Goal: Task Accomplishment & Management: Use online tool/utility

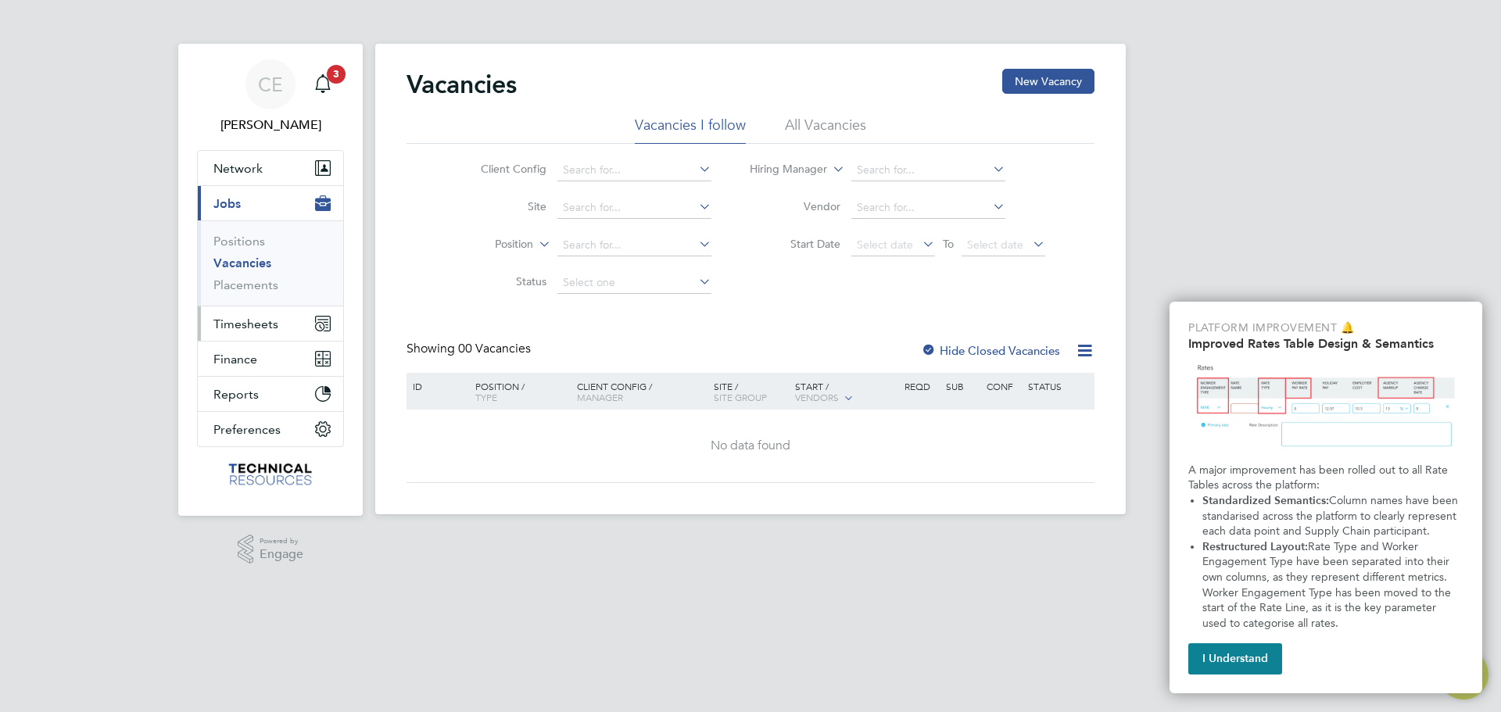
click at [233, 319] on span "Timesheets" at bounding box center [245, 324] width 65 height 15
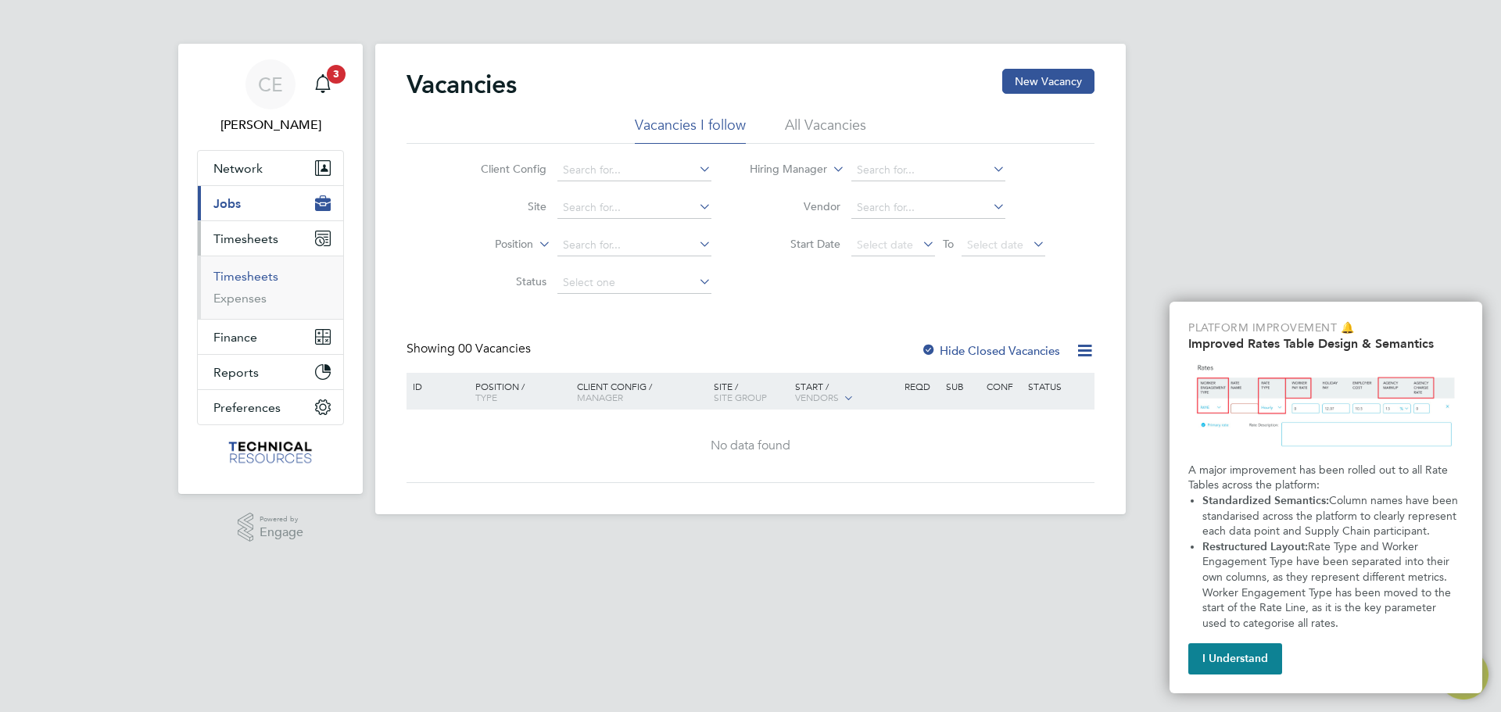
click at [243, 274] on link "Timesheets" at bounding box center [245, 276] width 65 height 15
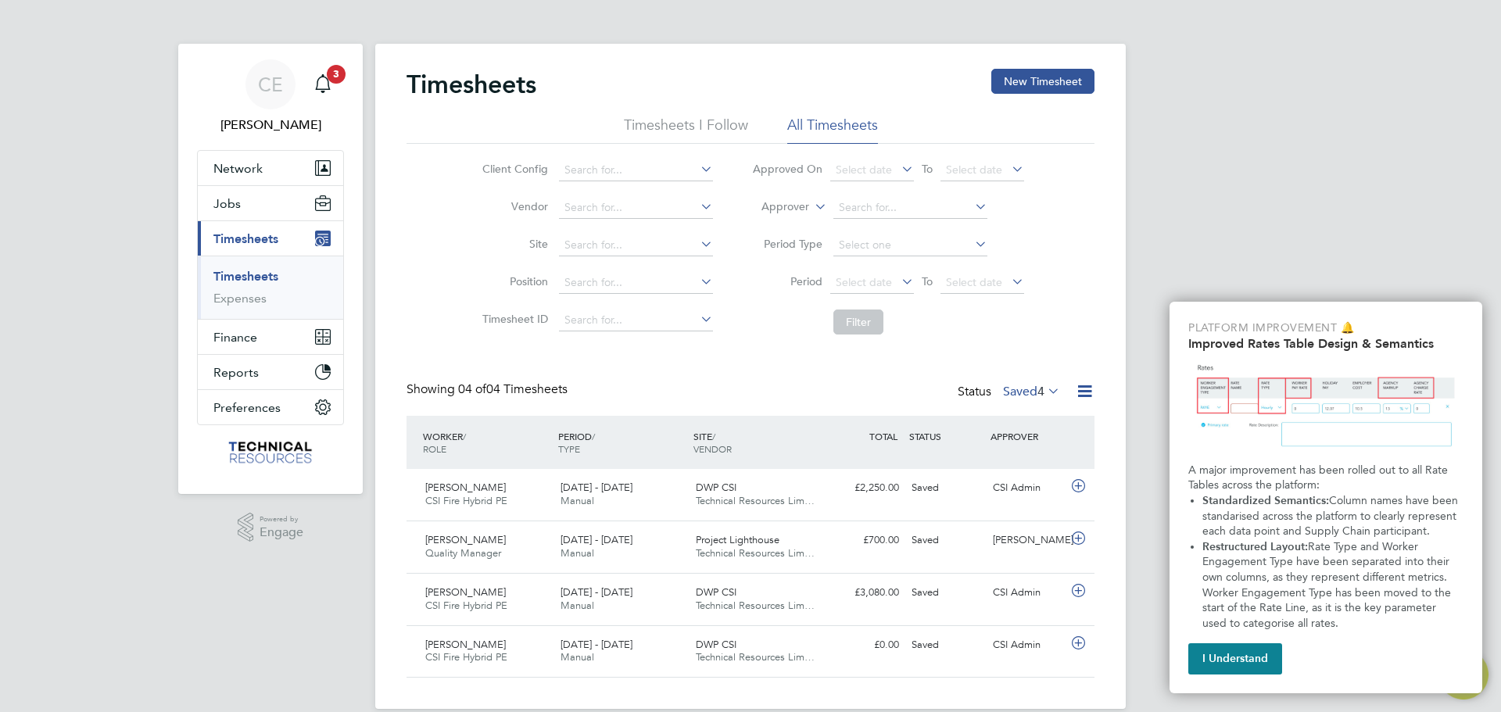
click at [1023, 397] on label "Saved 4" at bounding box center [1031, 392] width 57 height 16
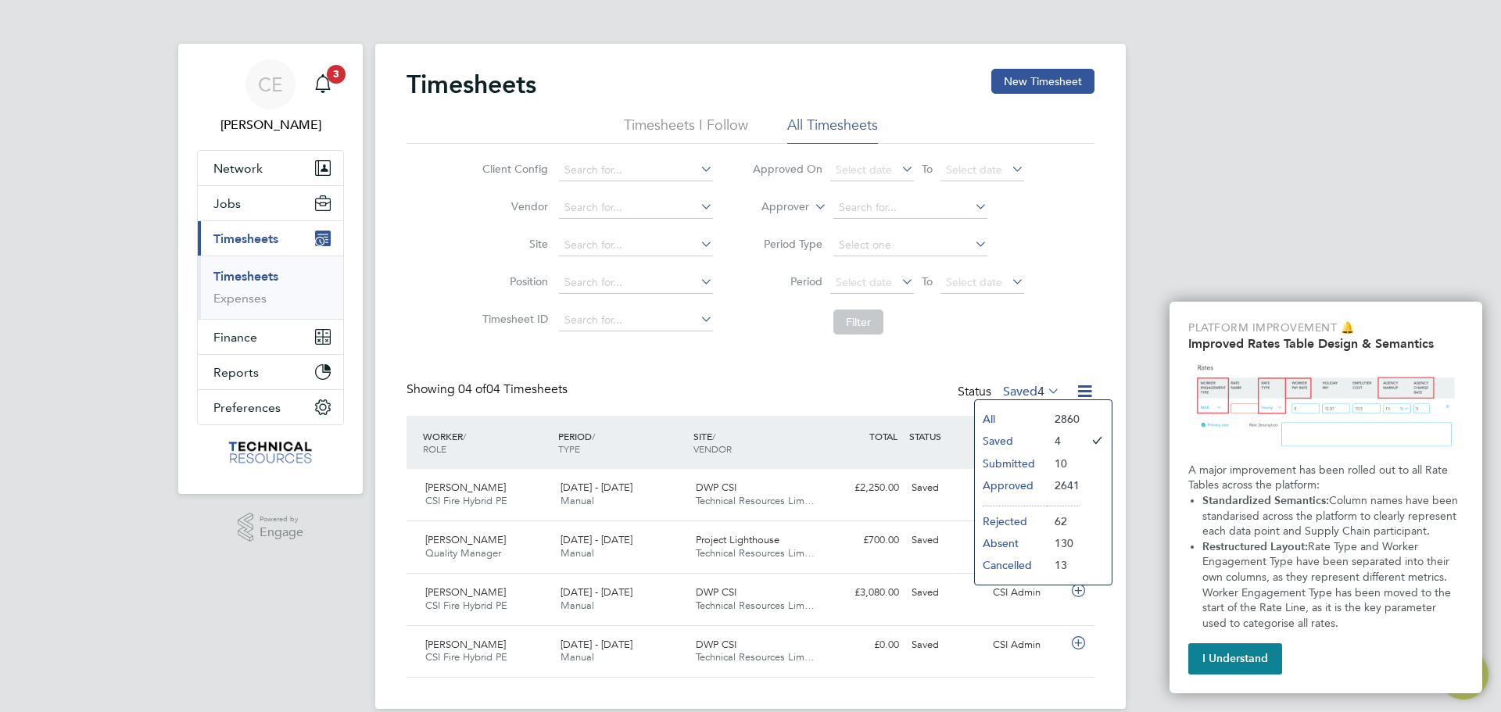
click at [1018, 482] on li "Approved" at bounding box center [1011, 486] width 72 height 22
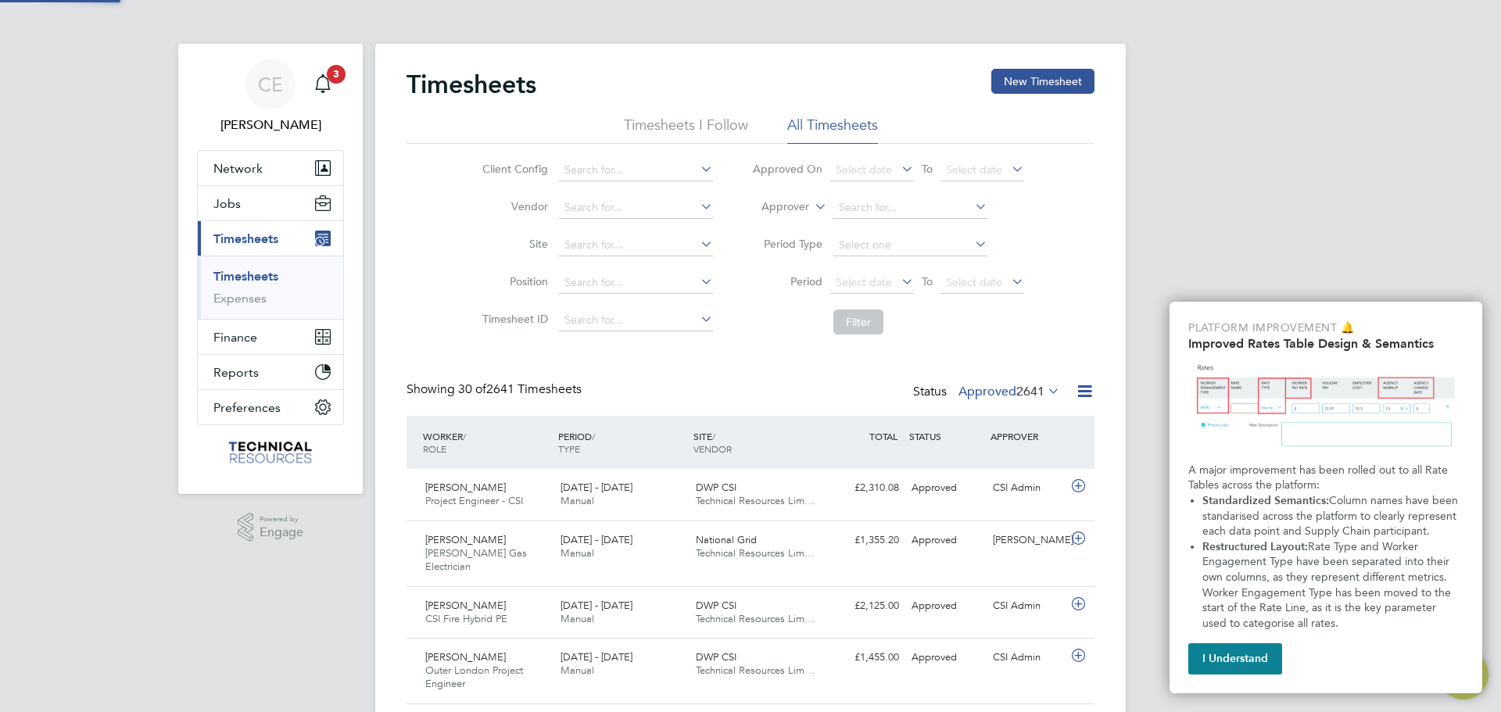
scroll to position [40, 136]
click at [1084, 389] on icon at bounding box center [1085, 392] width 20 height 20
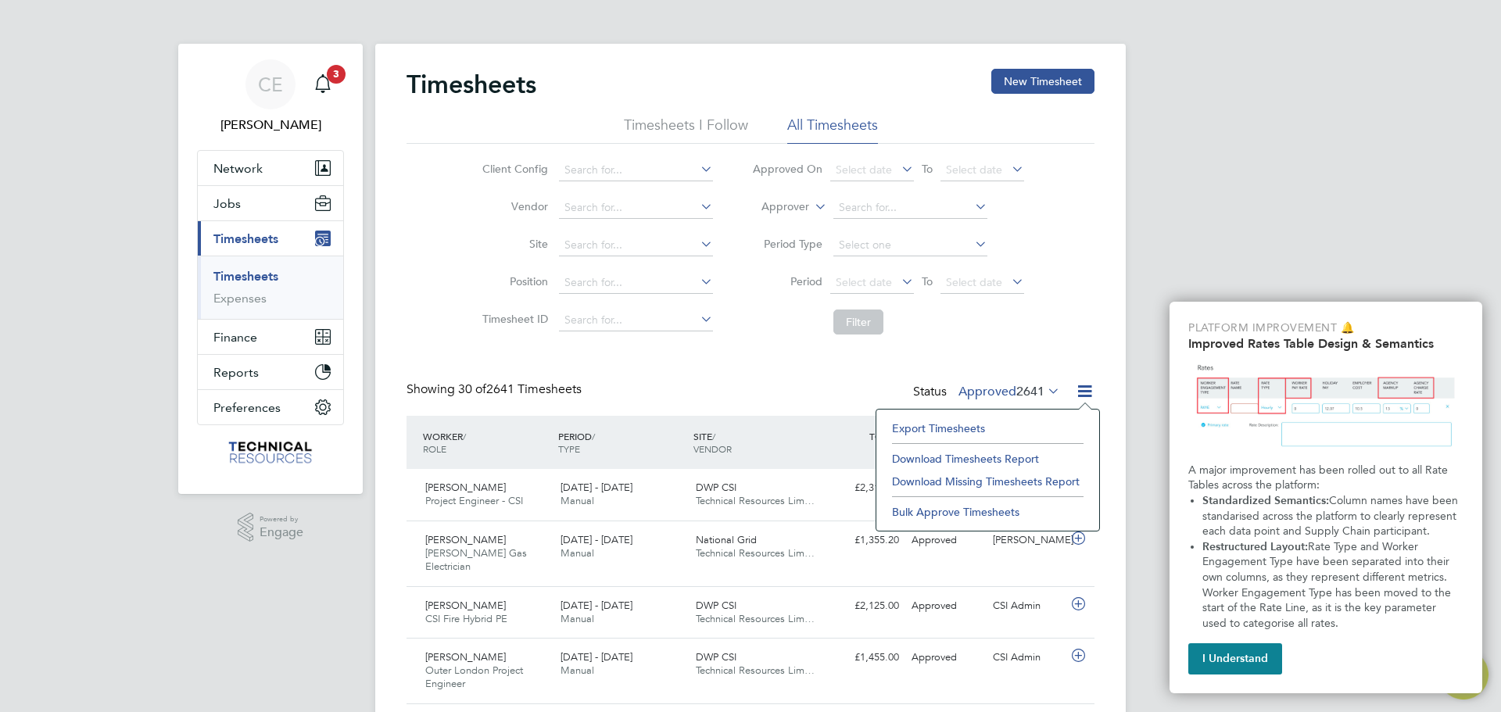
click at [947, 423] on li "Export Timesheets" at bounding box center [987, 429] width 207 height 22
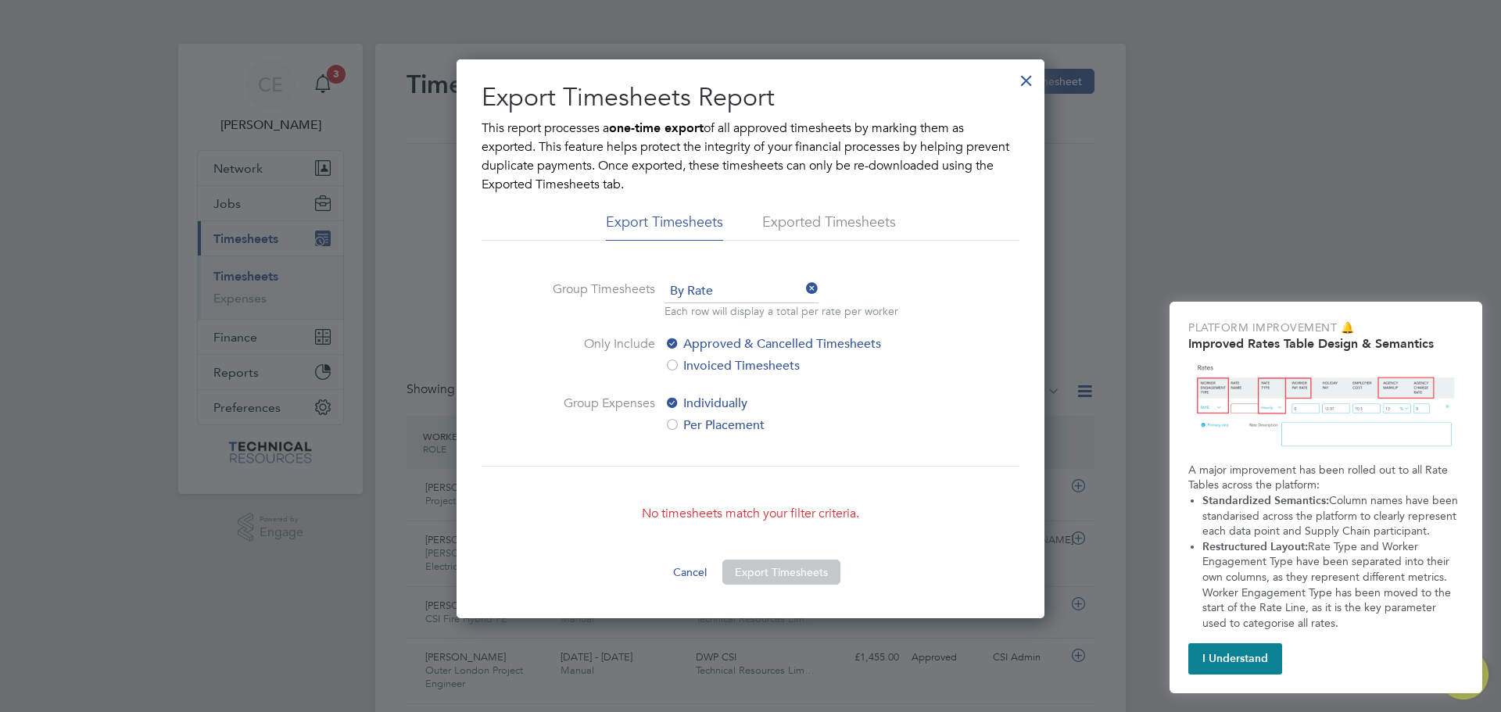
click at [1010, 80] on div "Export Timesheets Report This report processes a one-time export of all approve…" at bounding box center [751, 338] width 588 height 559
drag, startPoint x: 1018, startPoint y: 78, endPoint x: 1045, endPoint y: 326, distance: 249.4
click at [1018, 81] on div at bounding box center [1027, 77] width 28 height 28
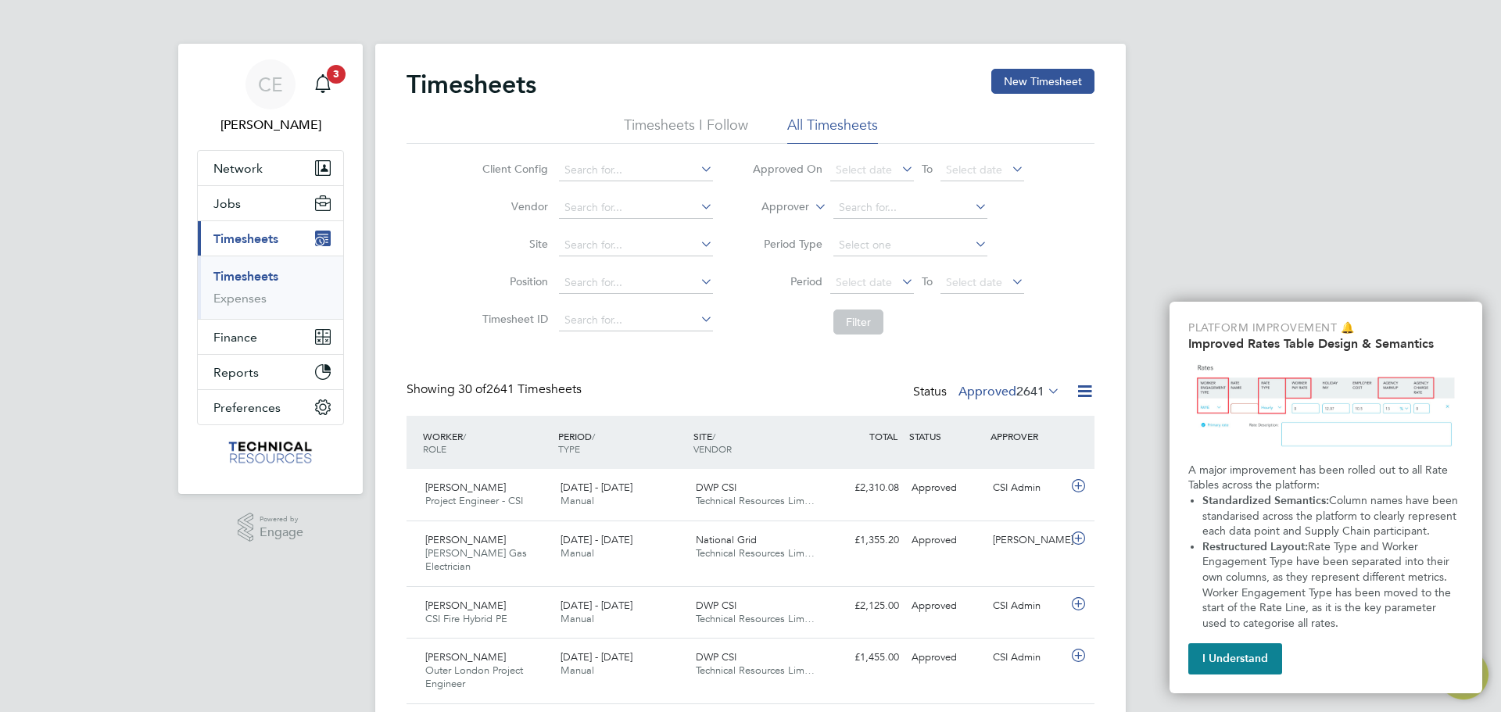
click at [1002, 404] on div "Showing 30 of 2641 Timesheets Status Approved 2641" at bounding box center [751, 399] width 688 height 34
click at [1002, 391] on label "Approved 2641" at bounding box center [1010, 392] width 102 height 16
click at [1004, 463] on li "Submitted" at bounding box center [989, 464] width 72 height 22
